Goal: Information Seeking & Learning: Find specific fact

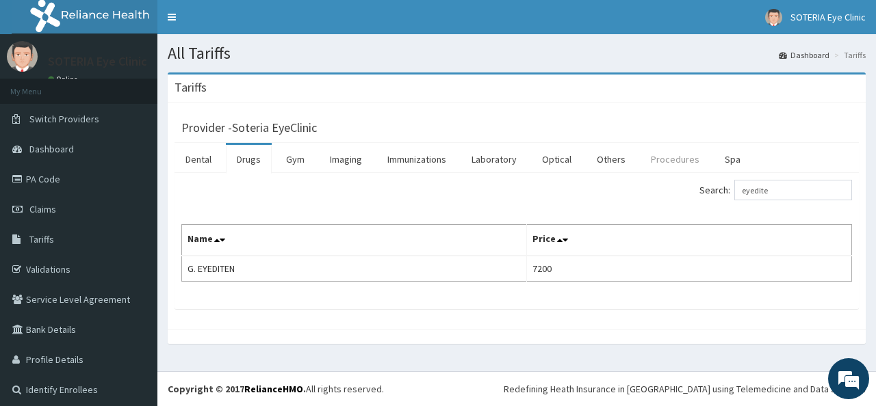
click at [664, 162] on link "Procedures" at bounding box center [675, 159] width 70 height 29
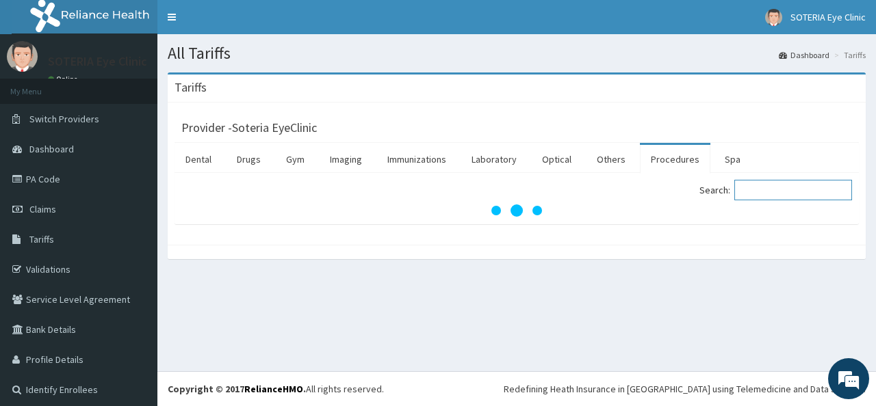
click at [746, 194] on input "Search:" at bounding box center [793, 190] width 118 height 21
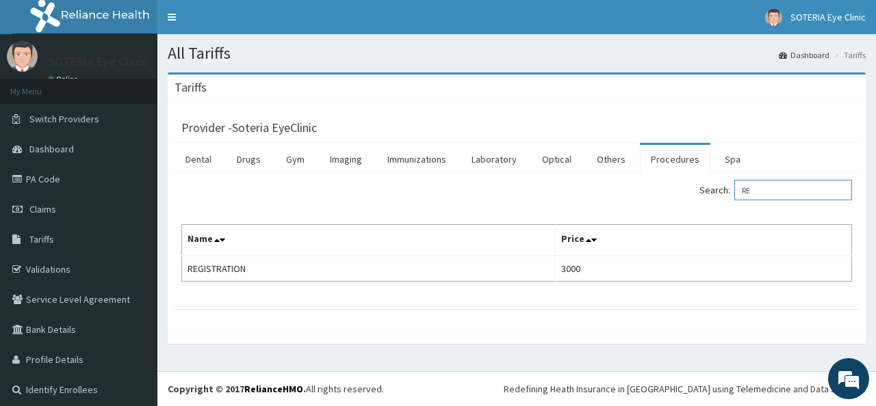
type input "R"
click at [766, 192] on input "CONSUL" at bounding box center [793, 190] width 118 height 21
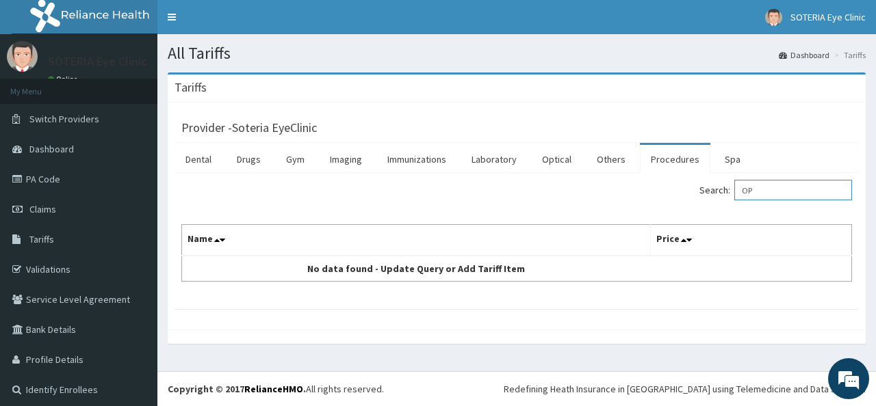
type input "O"
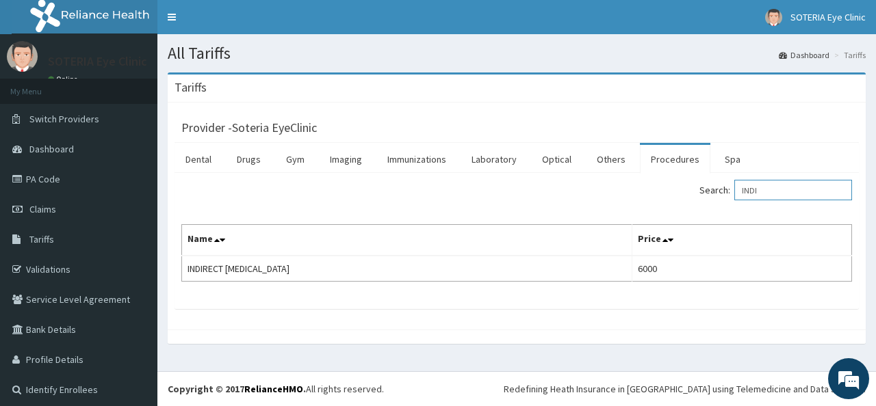
click at [743, 190] on input "INDI" at bounding box center [793, 190] width 118 height 21
type input "TONOM"
click at [252, 157] on link "Drugs" at bounding box center [249, 159] width 46 height 29
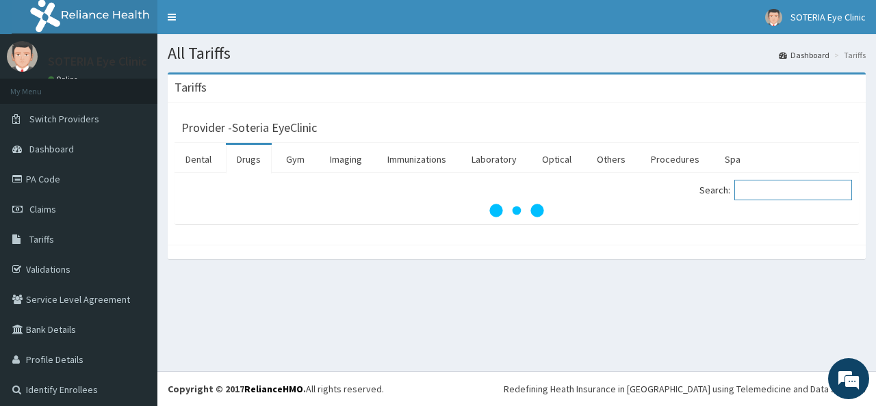
click at [760, 188] on input "Search:" at bounding box center [793, 190] width 118 height 21
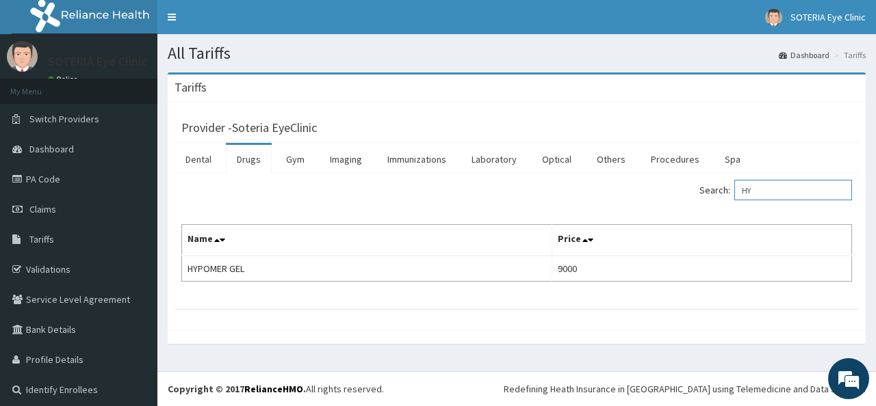
type input "H"
type input "EYEDI"
